Goal: Task Accomplishment & Management: Use online tool/utility

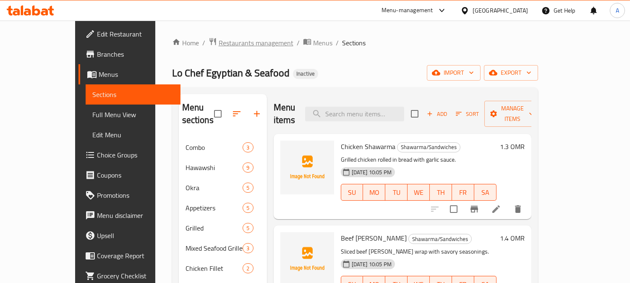
click at [219, 43] on span "Restaurants management" at bounding box center [256, 43] width 75 height 10
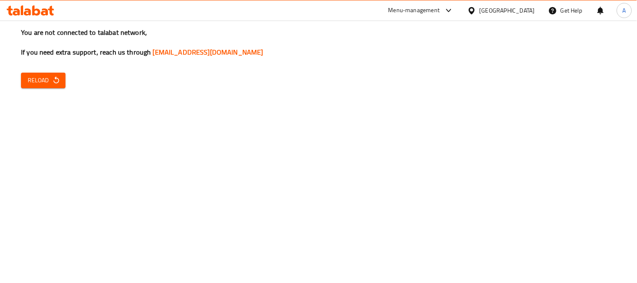
click at [58, 79] on icon "button" at bounding box center [55, 79] width 5 height 7
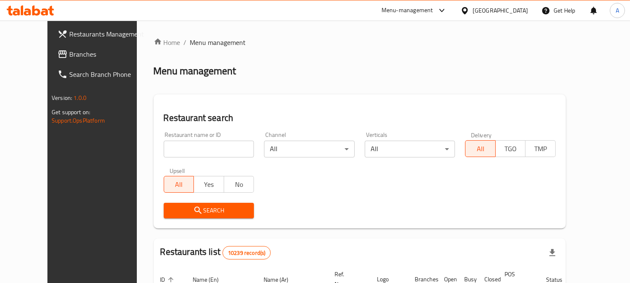
click at [73, 56] on span "Branches" at bounding box center [107, 54] width 77 height 10
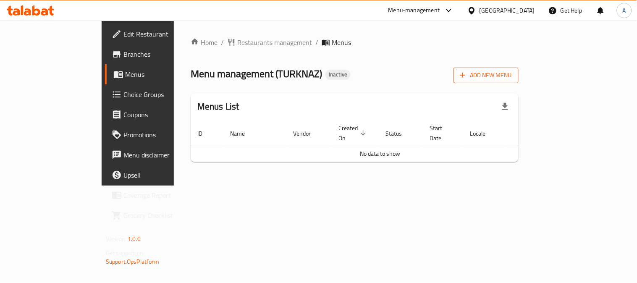
click at [512, 77] on span "Add New Menu" at bounding box center [486, 75] width 52 height 10
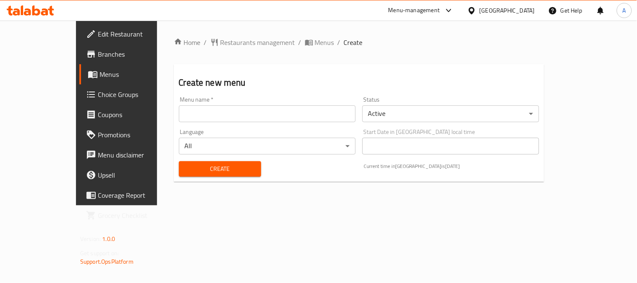
click at [198, 116] on input "text" at bounding box center [267, 113] width 177 height 17
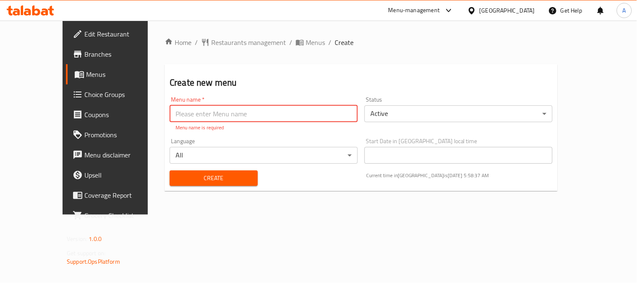
paste input "TURKNAZ"
type input "TURKNAZ New"
click at [223, 181] on div "Create" at bounding box center [214, 178] width 98 height 26
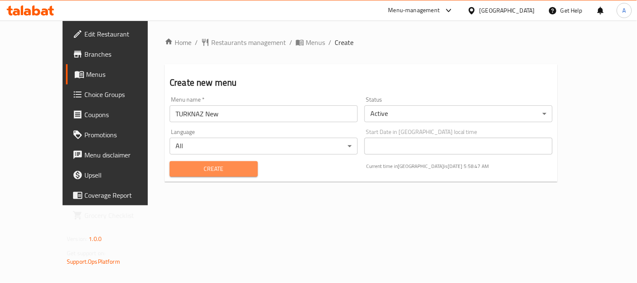
click at [225, 173] on span "Create" at bounding box center [213, 169] width 75 height 10
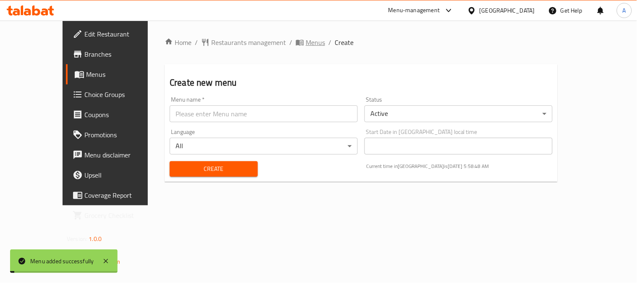
click at [306, 44] on span "Menus" at bounding box center [315, 42] width 19 height 10
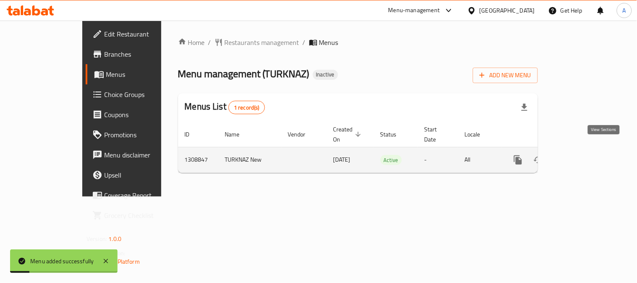
click at [582, 156] on icon "enhanced table" at bounding box center [579, 160] width 8 height 8
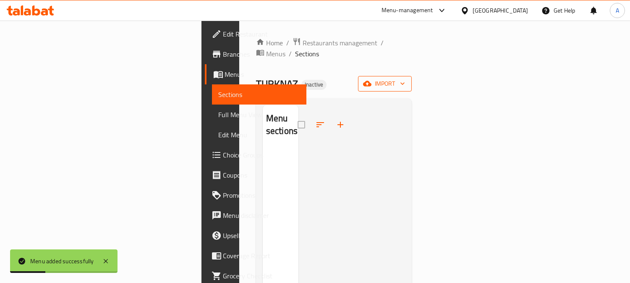
click at [405, 79] on span "import" at bounding box center [385, 84] width 40 height 10
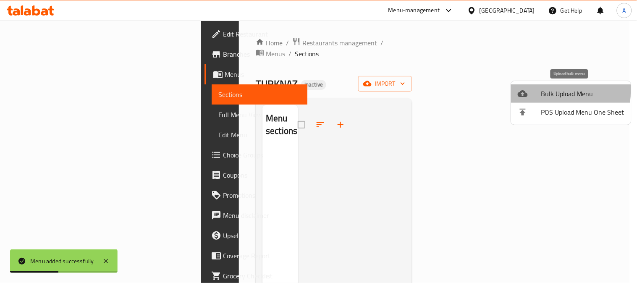
click at [525, 90] on icon at bounding box center [523, 94] width 10 height 10
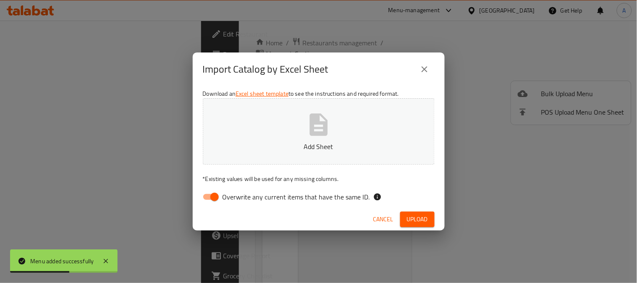
drag, startPoint x: 223, startPoint y: 192, endPoint x: 238, endPoint y: 192, distance: 15.1
click at [225, 193] on span "Overwrite any current items that have the same ID." at bounding box center [295, 197] width 147 height 10
click at [308, 135] on icon "button" at bounding box center [318, 124] width 27 height 27
click at [212, 197] on input "Overwrite any current items that have the same ID." at bounding box center [215, 197] width 48 height 16
checkbox input "false"
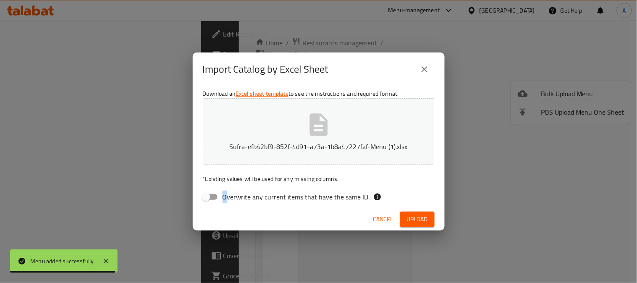
click at [402, 217] on button "Upload" at bounding box center [417, 220] width 34 height 16
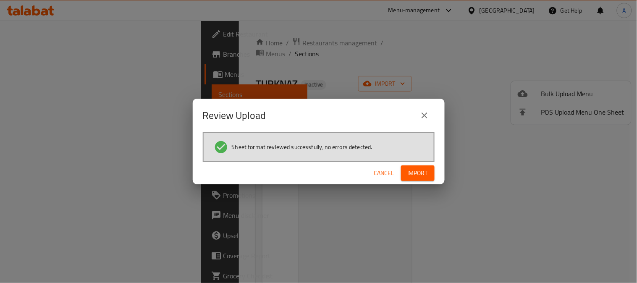
click at [412, 170] on span "Import" at bounding box center [418, 173] width 20 height 10
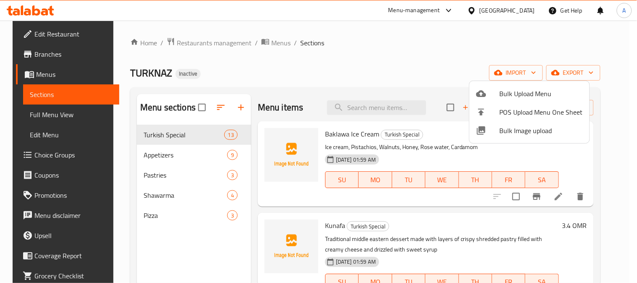
click at [257, 70] on div at bounding box center [318, 141] width 637 height 283
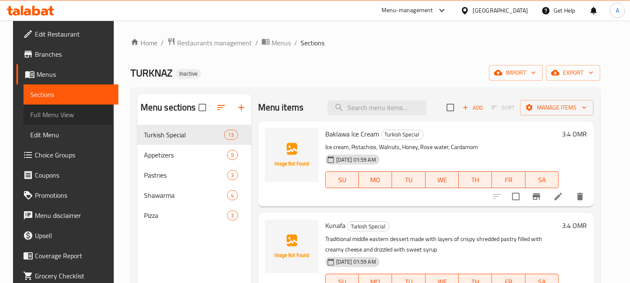
click at [41, 115] on span "Full Menu View" at bounding box center [70, 115] width 81 height 10
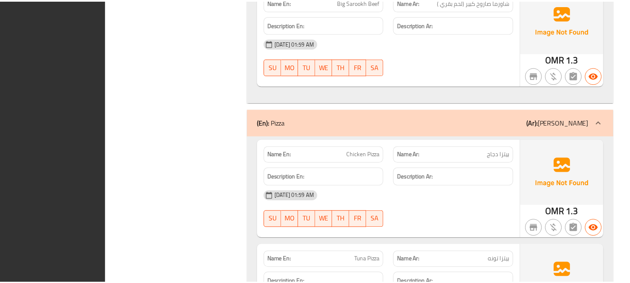
scroll to position [3549, 0]
